Goal: Task Accomplishment & Management: Complete application form

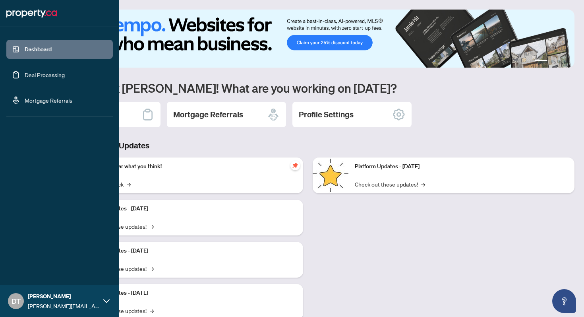
click at [36, 71] on link "Deal Processing" at bounding box center [45, 74] width 40 height 7
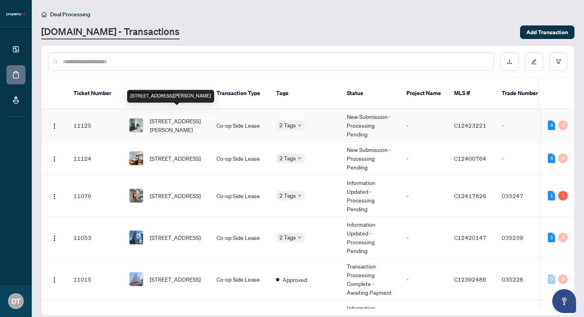
click at [196, 116] on span "[STREET_ADDRESS][PERSON_NAME]" at bounding box center [177, 124] width 54 height 17
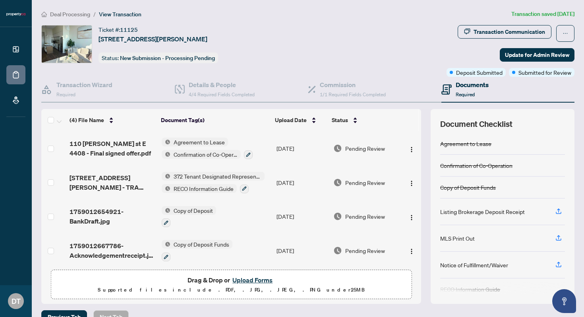
scroll to position [3, 0]
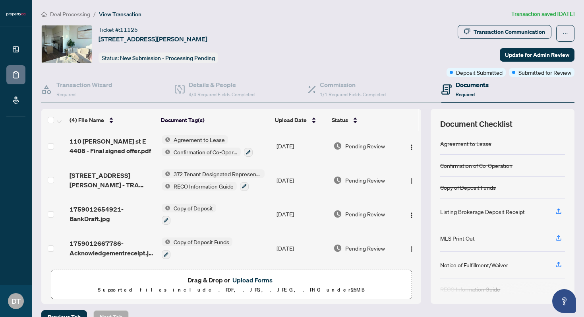
click at [262, 282] on button "Upload Forms" at bounding box center [252, 279] width 45 height 10
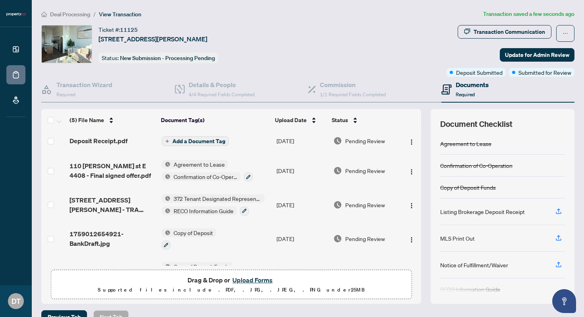
click at [197, 138] on span "Add a Document Tag" at bounding box center [198, 141] width 53 height 6
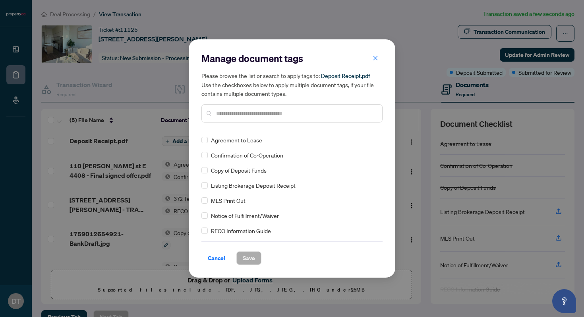
click at [226, 124] on div "Manage document tags Please browse the list or search to apply tags to: Deposit…" at bounding box center [291, 90] width 181 height 77
click at [240, 114] on input "text" at bounding box center [296, 113] width 160 height 9
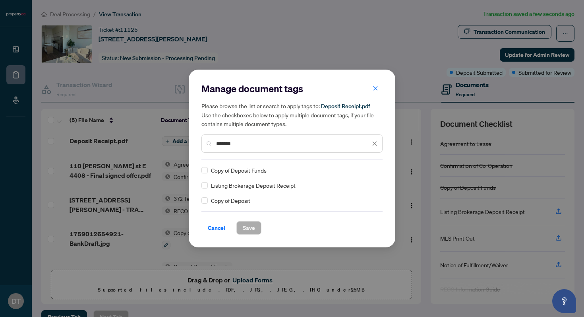
type input "*******"
click at [247, 227] on span "Save" at bounding box center [249, 227] width 12 height 13
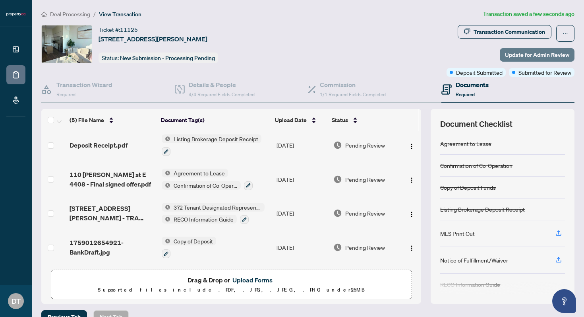
click at [516, 54] on span "Update for Admin Review" at bounding box center [537, 54] width 64 height 13
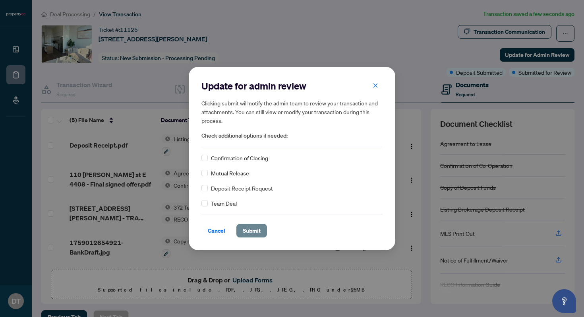
click at [256, 233] on span "Submit" at bounding box center [252, 230] width 18 height 13
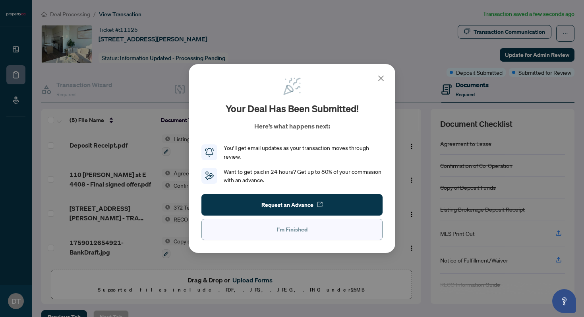
click at [299, 226] on span "I'm Finished" at bounding box center [292, 229] width 31 height 13
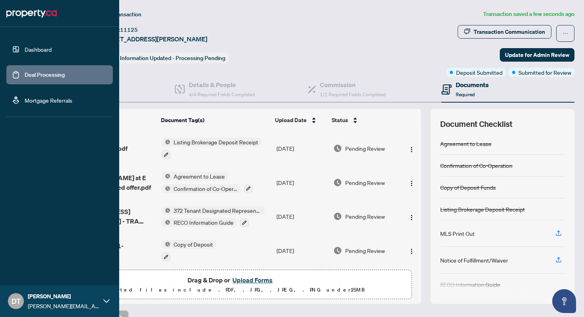
click at [35, 46] on link "Dashboard" at bounding box center [38, 49] width 27 height 7
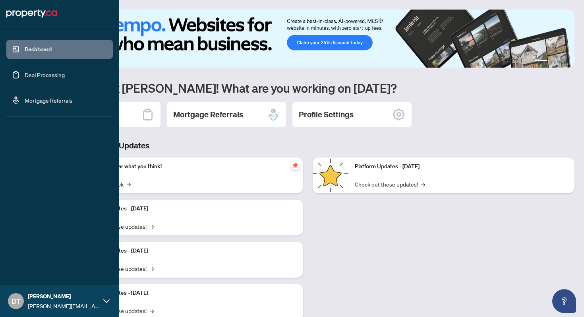
click at [44, 76] on link "Deal Processing" at bounding box center [45, 74] width 40 height 7
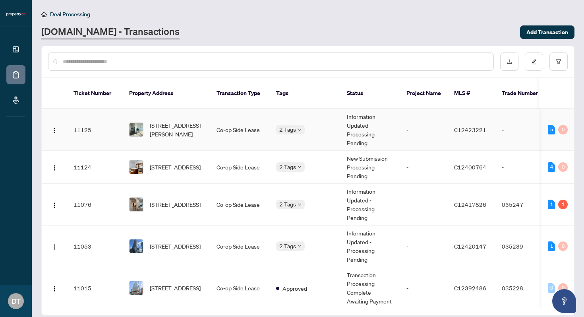
click at [399, 114] on td "Information Updated - Processing Pending" at bounding box center [370, 130] width 60 height 42
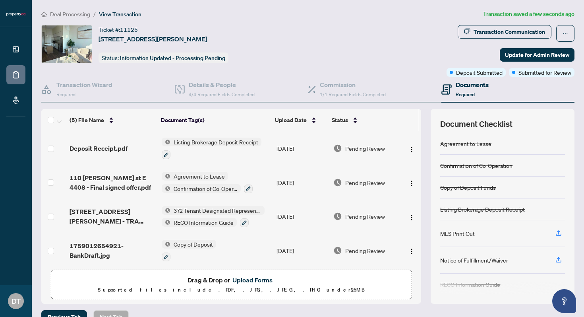
scroll to position [37, 0]
